Goal: Task Accomplishment & Management: Use online tool/utility

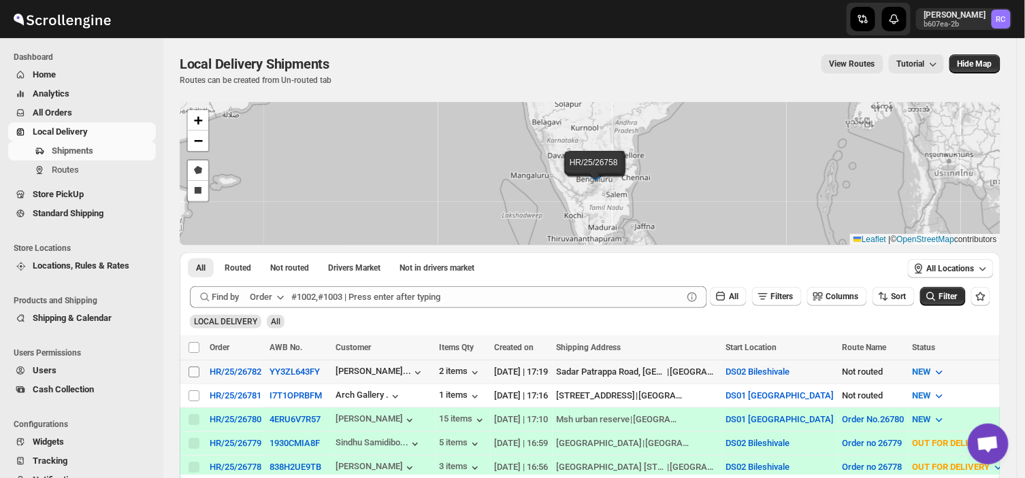
click at [197, 374] on input "Select shipment" at bounding box center [193, 372] width 11 height 11
checkbox input "true"
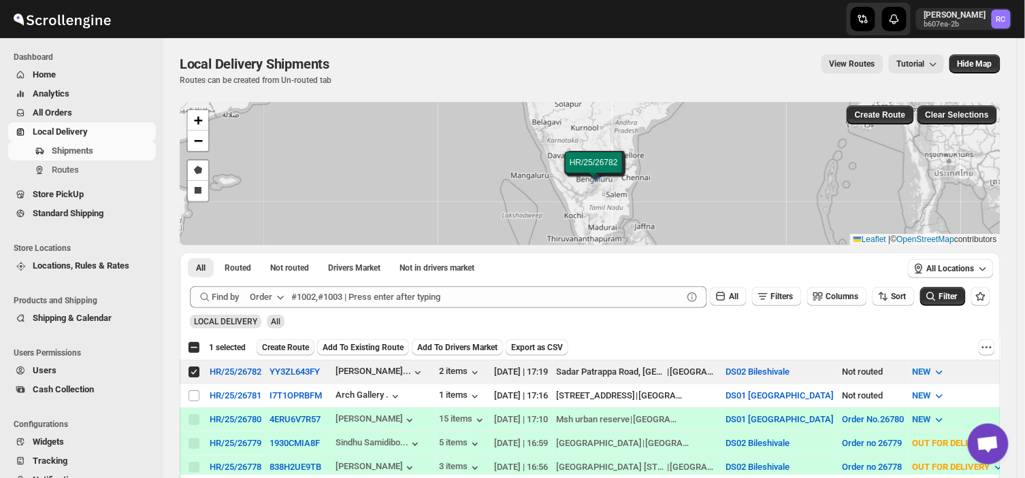
click at [286, 345] on span "Create Route" at bounding box center [285, 347] width 47 height 11
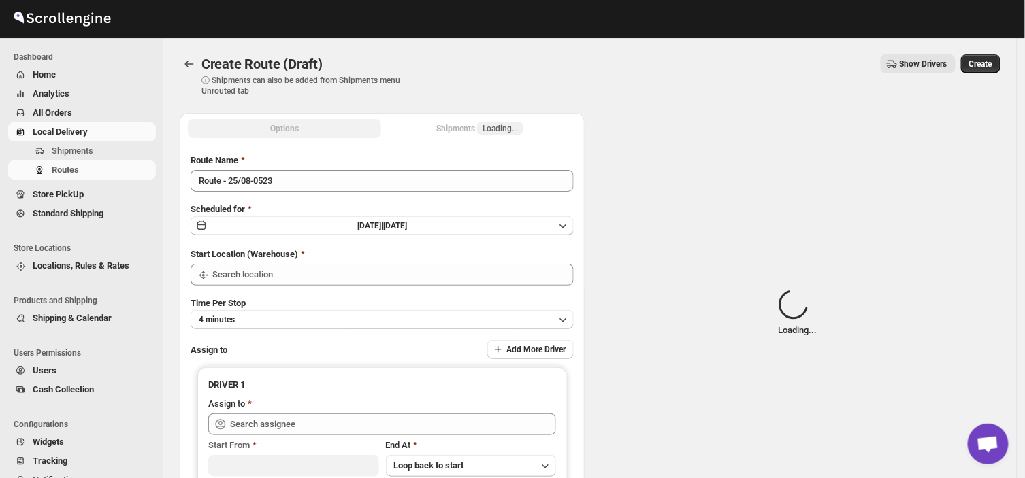
type input "DS02 Bileshivale"
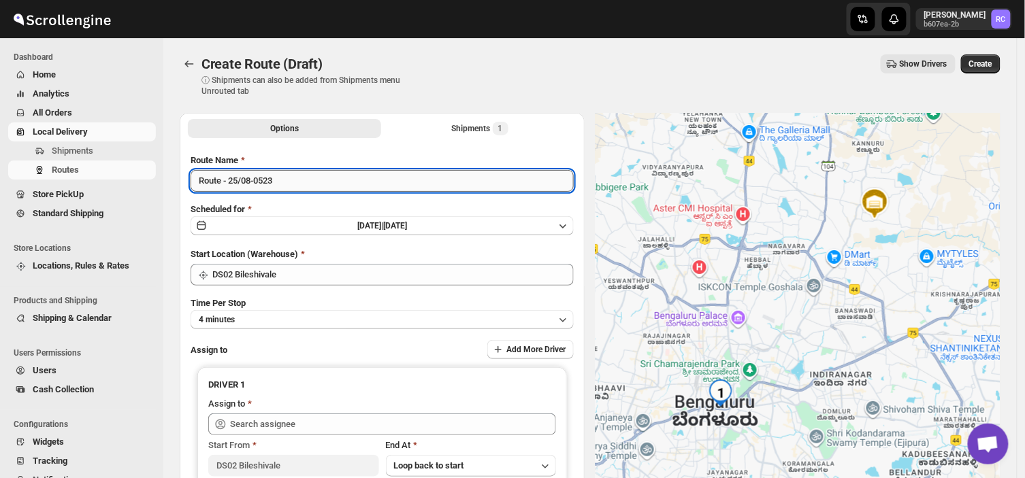
click at [278, 181] on input "Route - 25/08-0523" at bounding box center [381, 181] width 383 height 22
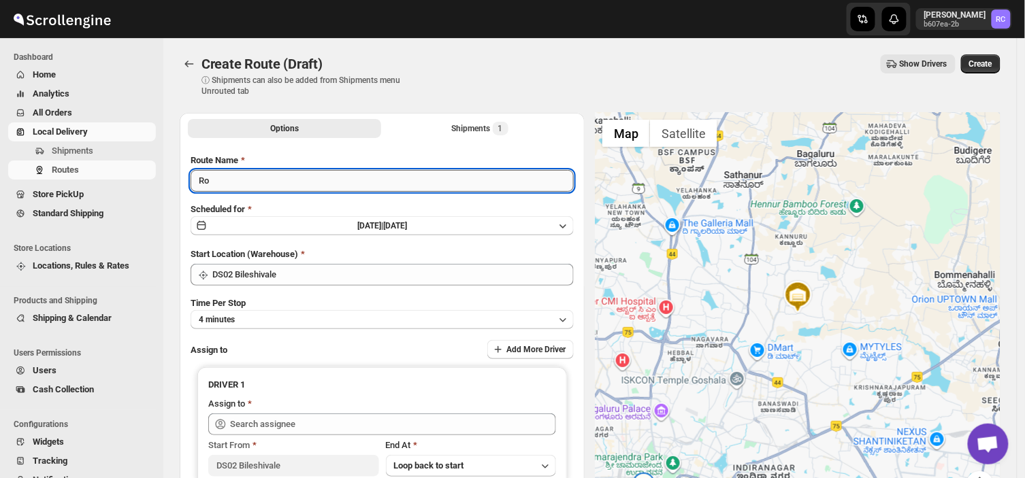
type input "R"
type input "Order no 26782"
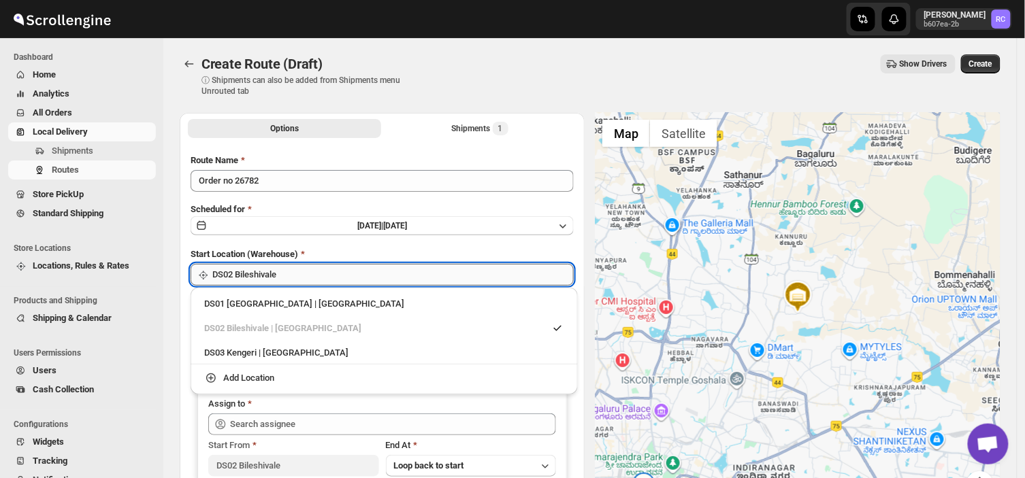
click at [288, 276] on input "DS02 Bileshivale" at bounding box center [392, 275] width 361 height 22
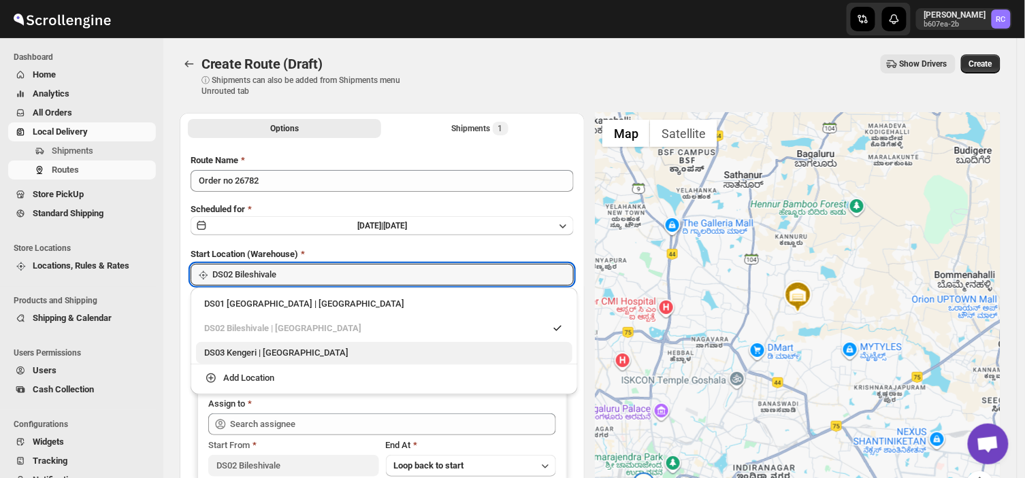
click at [222, 351] on div "DS03 Kengeri | [GEOGRAPHIC_DATA]" at bounding box center [384, 353] width 360 height 14
type input "DS03 Kengeri"
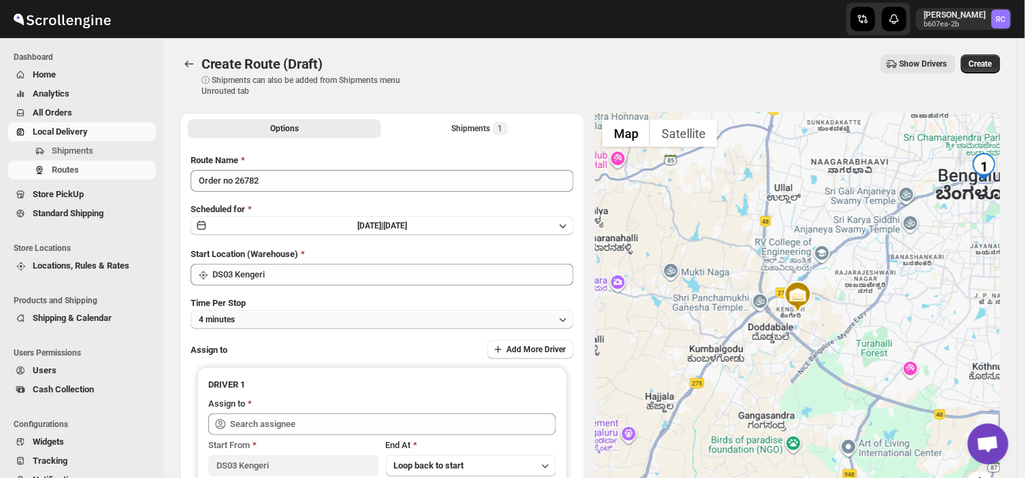
click at [253, 320] on button "4 minutes" at bounding box center [381, 319] width 383 height 19
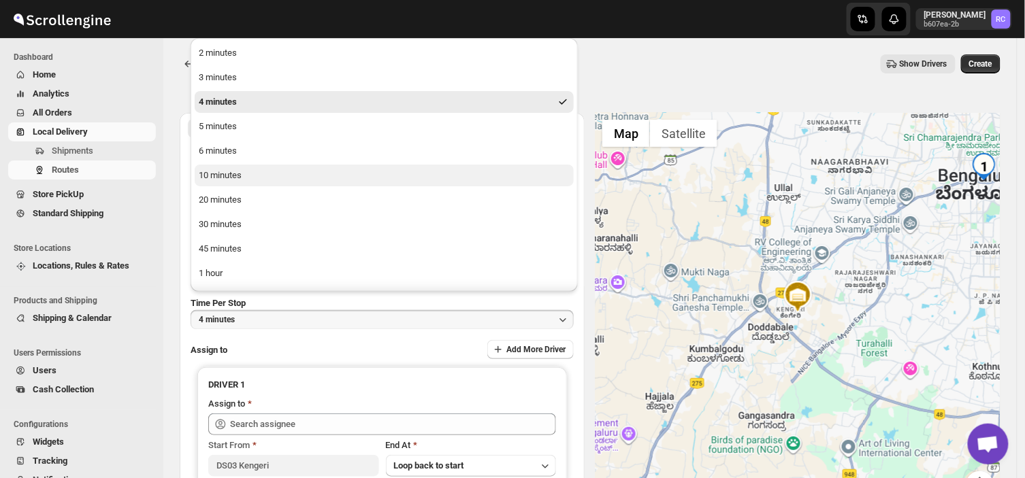
click at [225, 171] on div "10 minutes" at bounding box center [220, 176] width 43 height 14
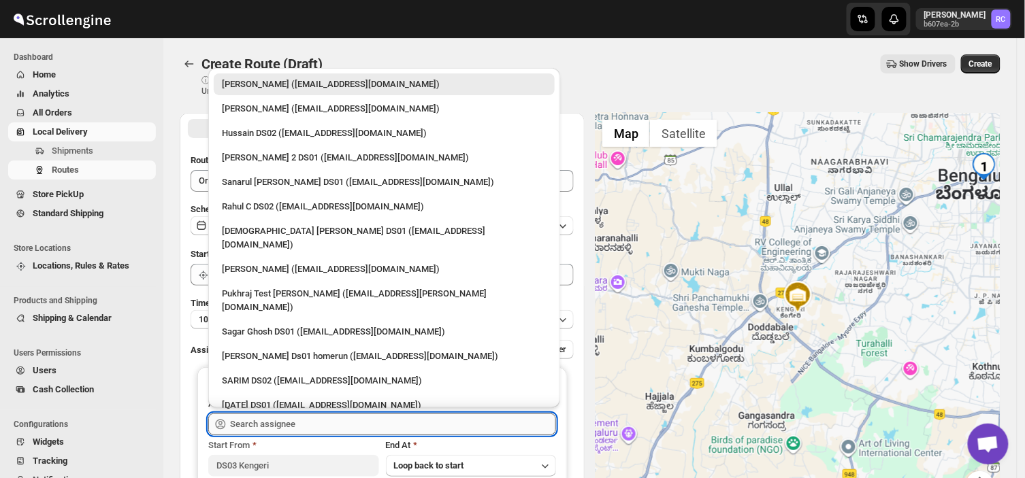
click at [320, 423] on input "text" at bounding box center [393, 425] width 326 height 22
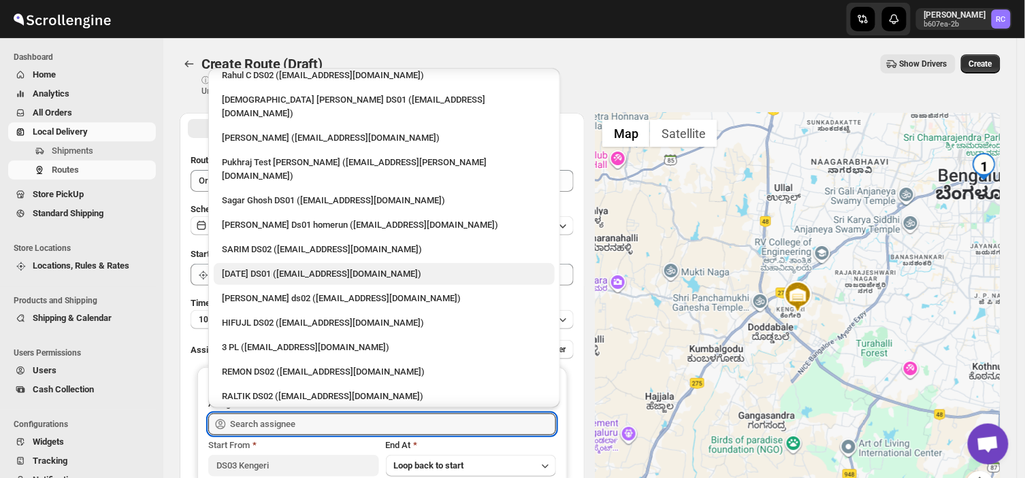
scroll to position [132, 0]
click at [284, 419] on input "text" at bounding box center [393, 425] width 326 height 22
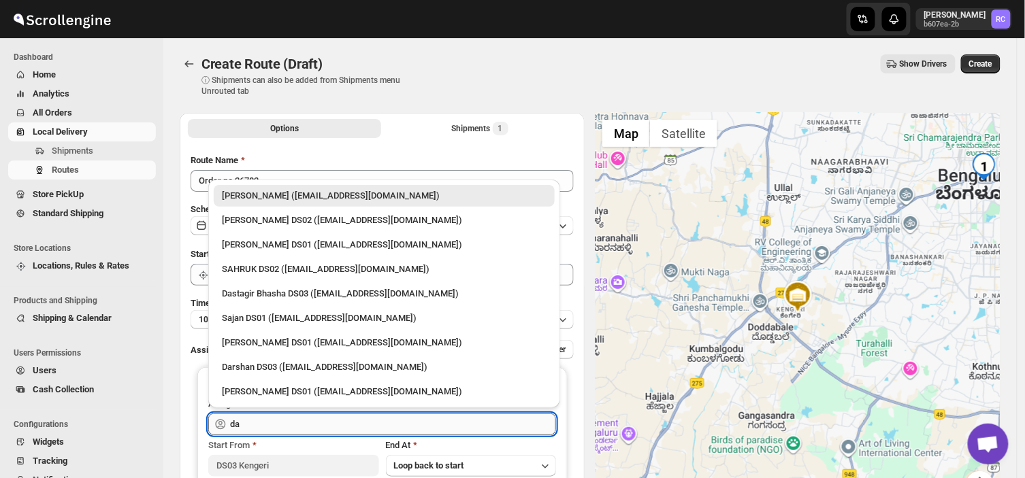
scroll to position [0, 0]
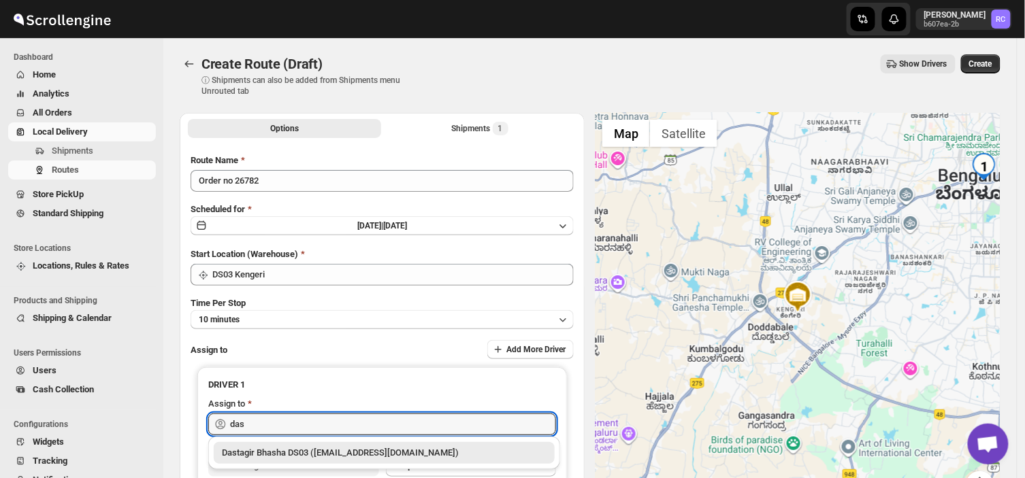
click at [336, 452] on div "Dastagir Bhasha DS03 ([EMAIL_ADDRESS][DOMAIN_NAME])" at bounding box center [384, 453] width 325 height 14
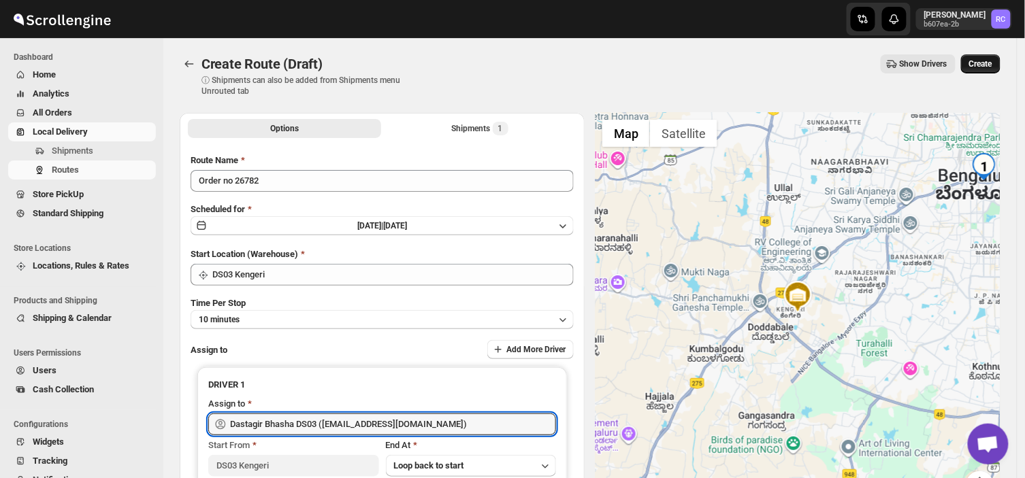
type input "Dastagir Bhasha DS03 ([EMAIL_ADDRESS][DOMAIN_NAME])"
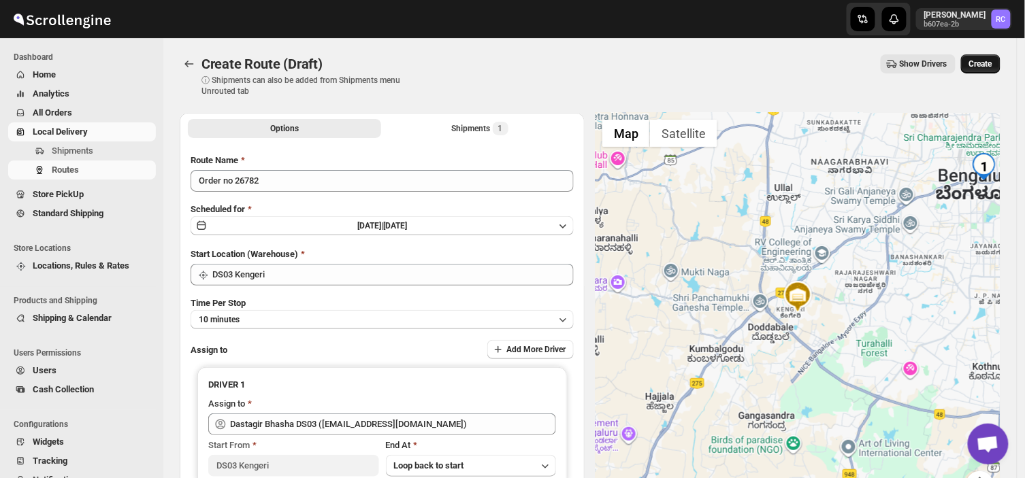
click at [980, 62] on span "Create" at bounding box center [980, 64] width 23 height 11
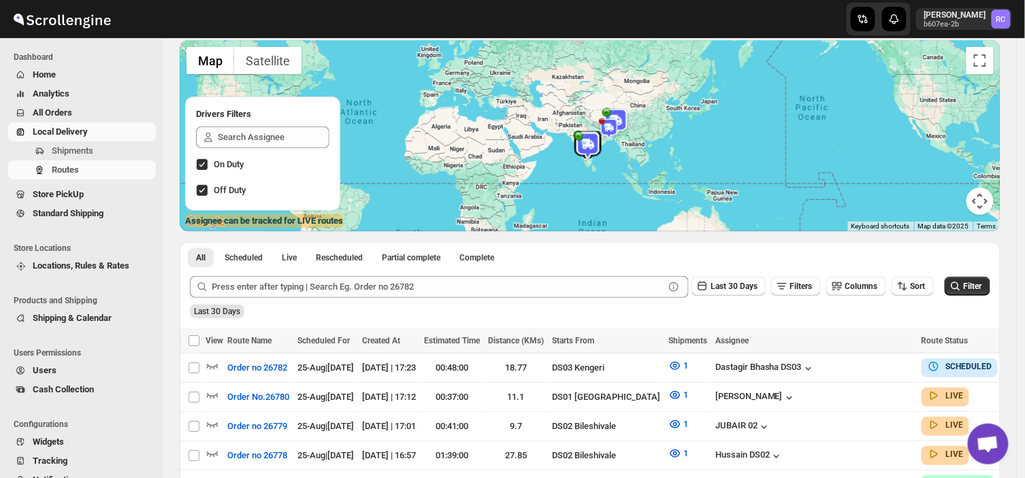
scroll to position [93, 0]
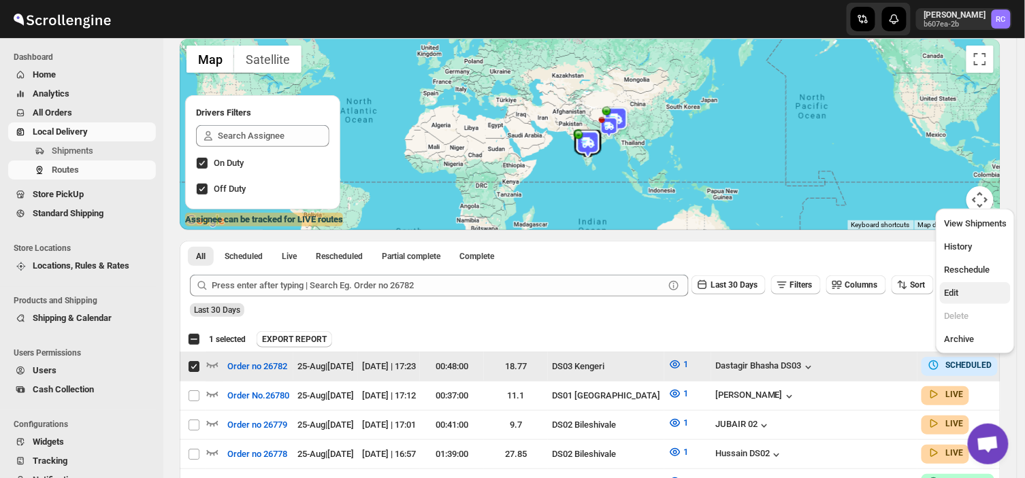
click at [944, 288] on span "Edit" at bounding box center [951, 293] width 14 height 10
checkbox input "false"
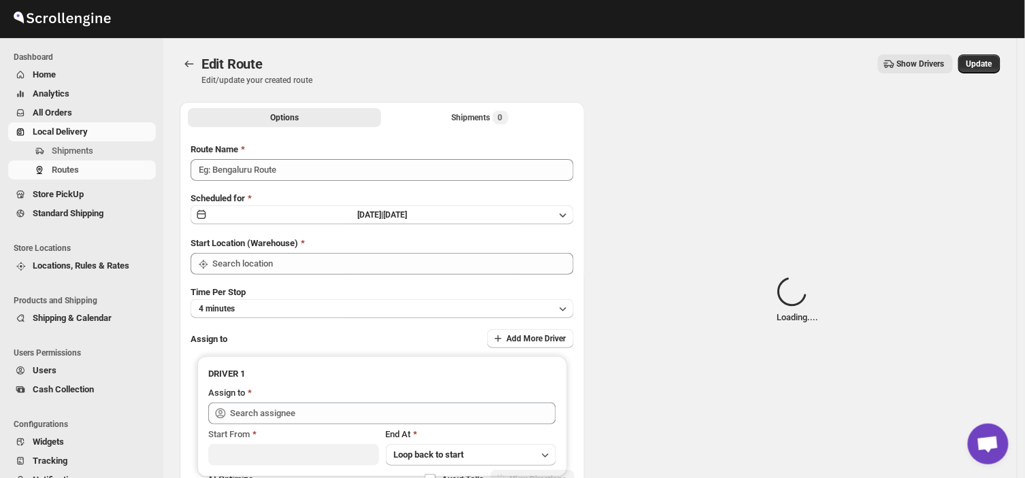
type input "Order no 26782"
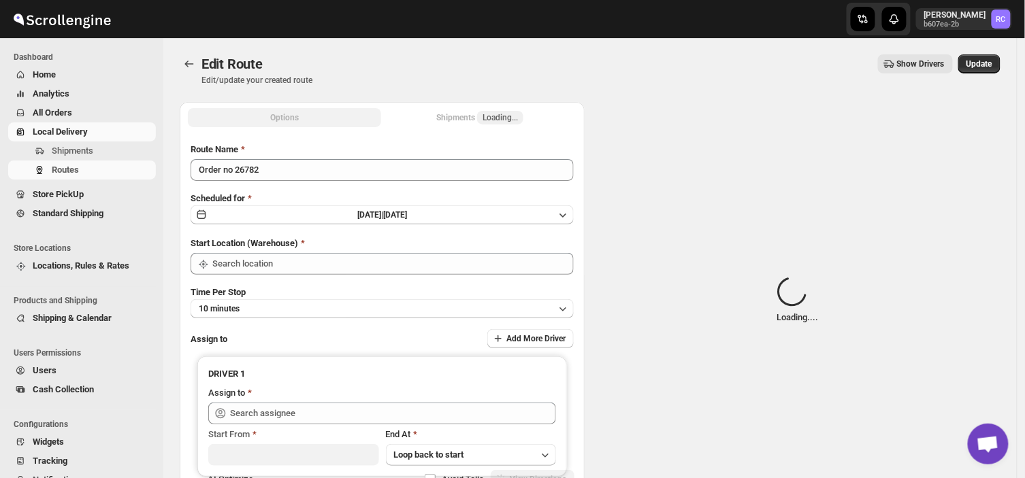
type input "DS03 Kengeri"
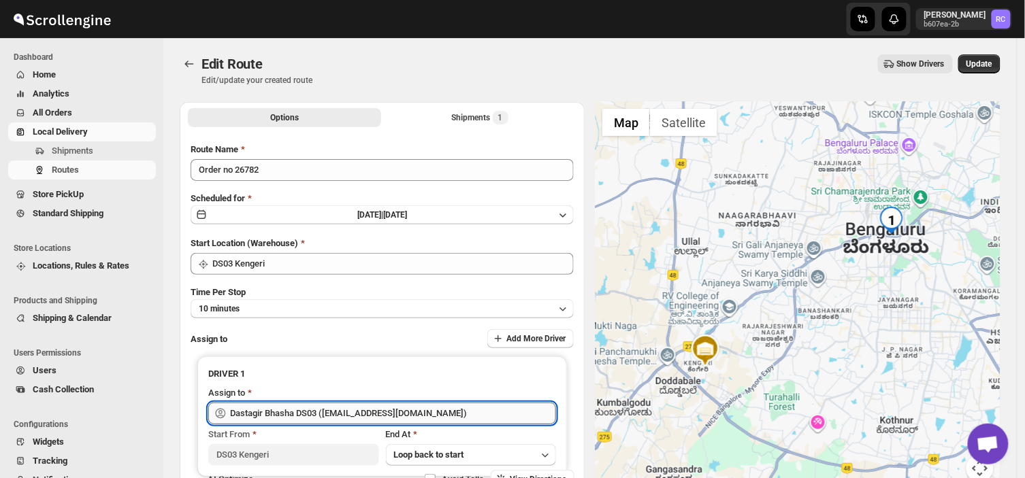
click at [431, 408] on input "Dastagir Bhasha DS03 ([EMAIL_ADDRESS][DOMAIN_NAME])" at bounding box center [393, 414] width 326 height 22
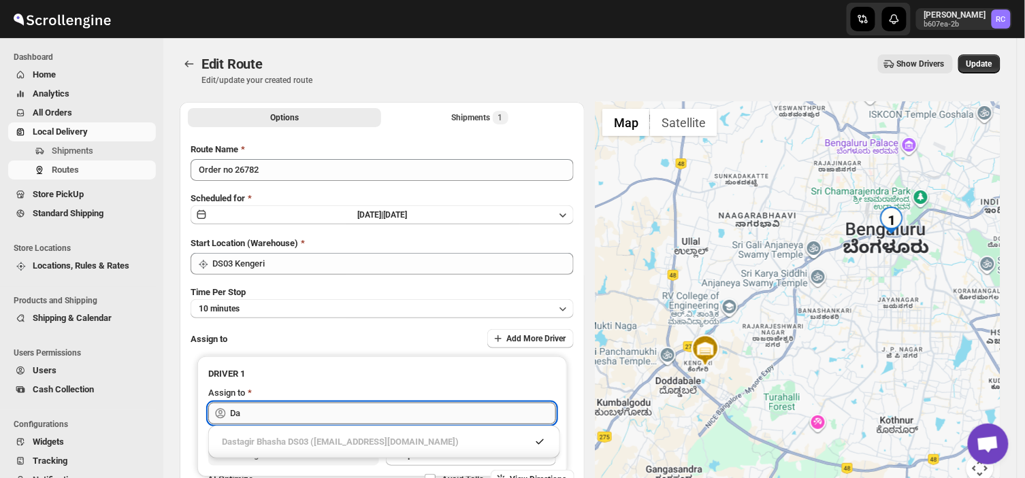
type input "D"
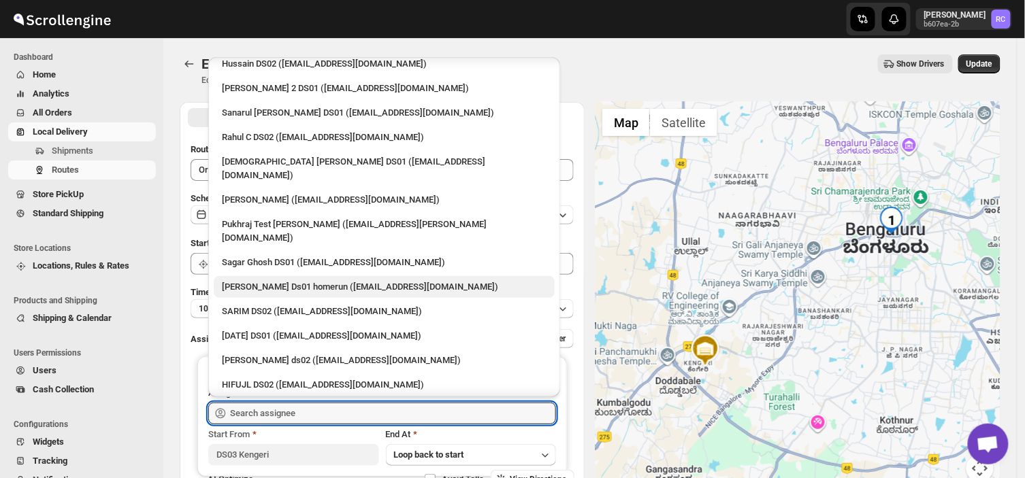
scroll to position [58, 0]
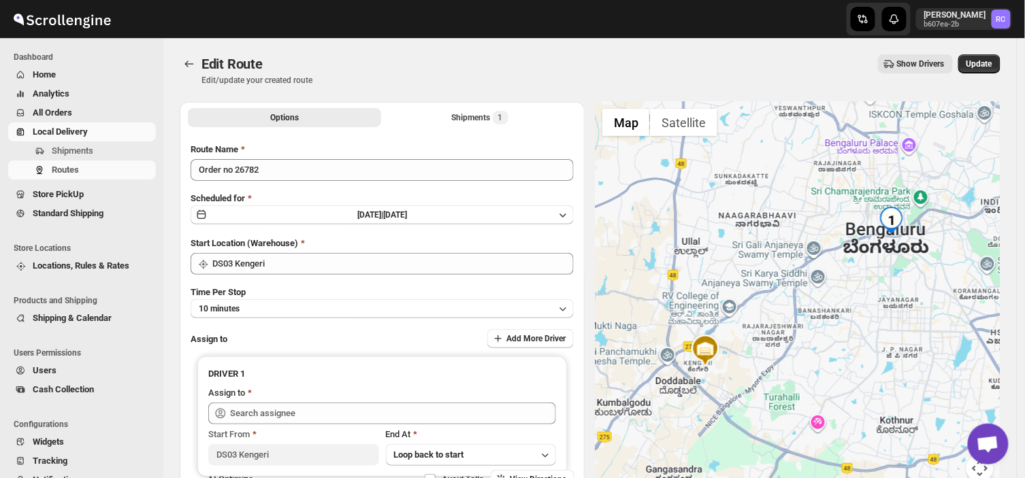
click at [167, 426] on div "Edit Route. This page is ready Edit Route Edit/update your created route Show D…" at bounding box center [589, 275] width 853 height 475
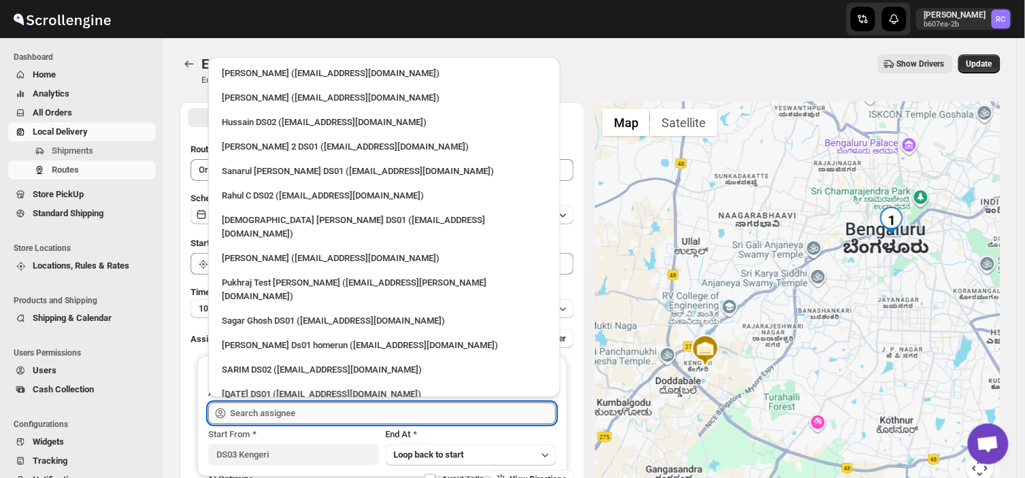
click at [316, 411] on input "text" at bounding box center [393, 414] width 326 height 22
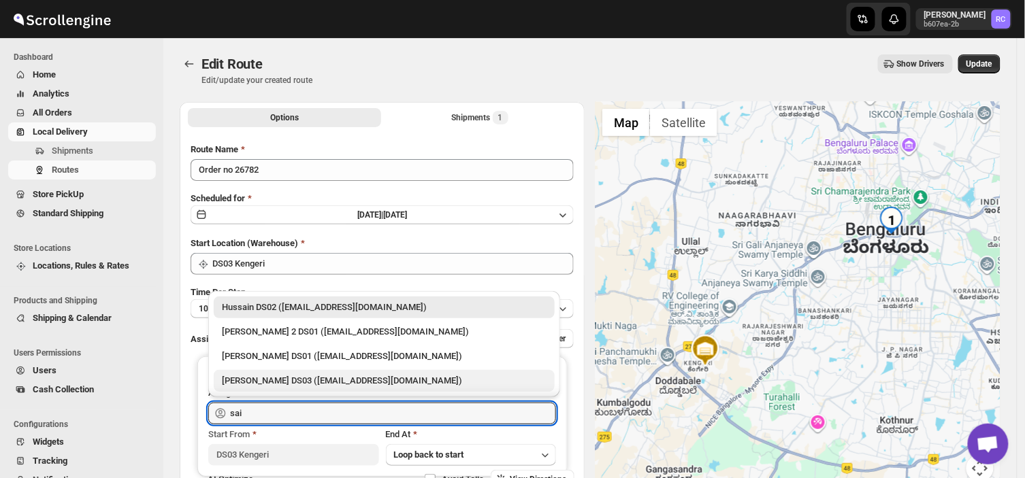
click at [256, 378] on div "[PERSON_NAME] DS03 ([EMAIL_ADDRESS][DOMAIN_NAME])" at bounding box center [384, 381] width 325 height 14
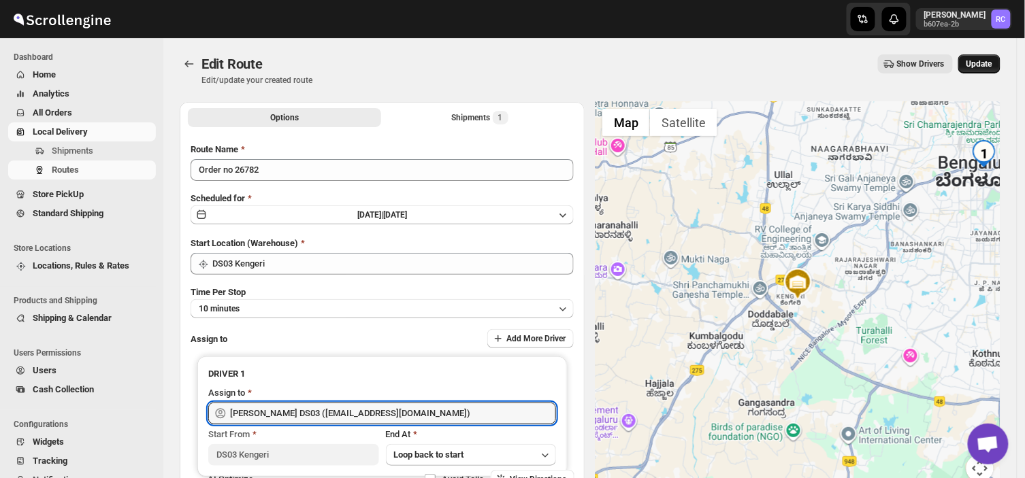
type input "[PERSON_NAME] DS03 ([EMAIL_ADDRESS][DOMAIN_NAME])"
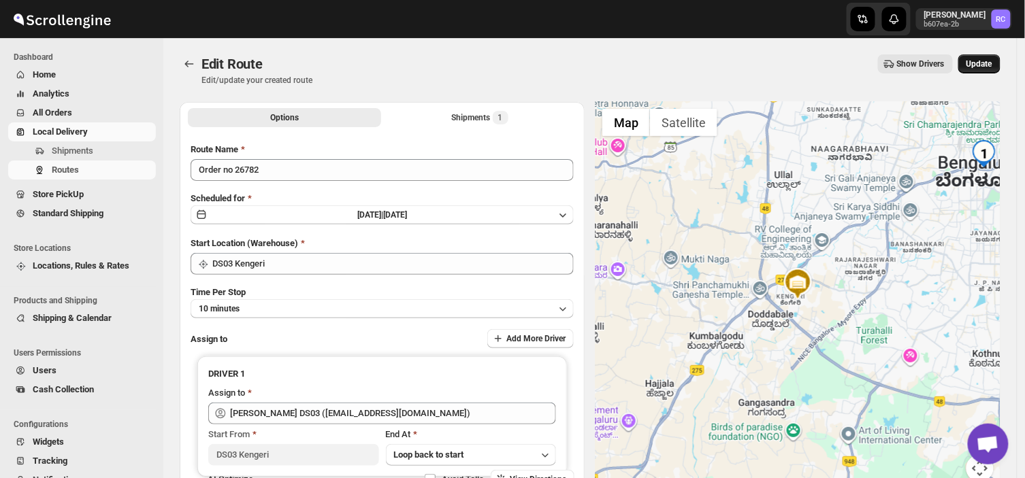
click at [984, 60] on span "Update" at bounding box center [979, 64] width 26 height 11
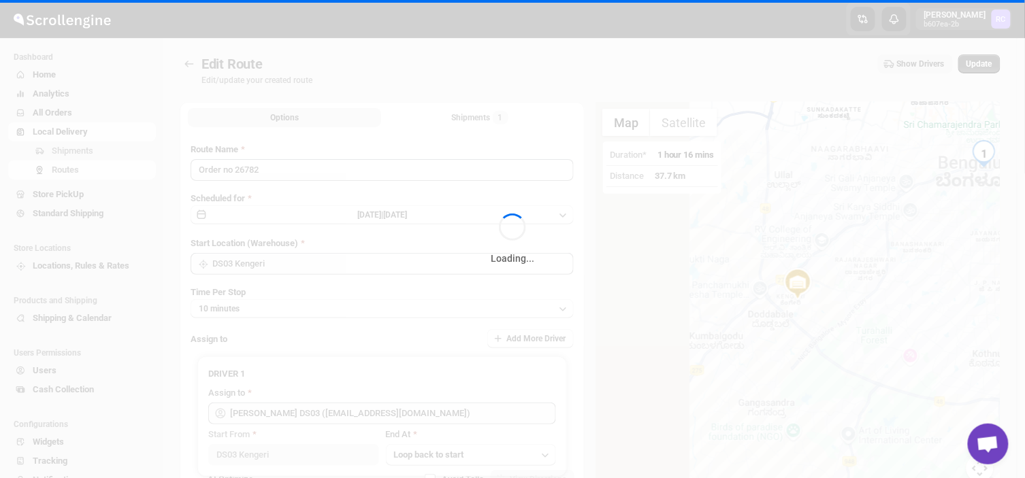
scroll to position [93, 0]
